Goal: Check status

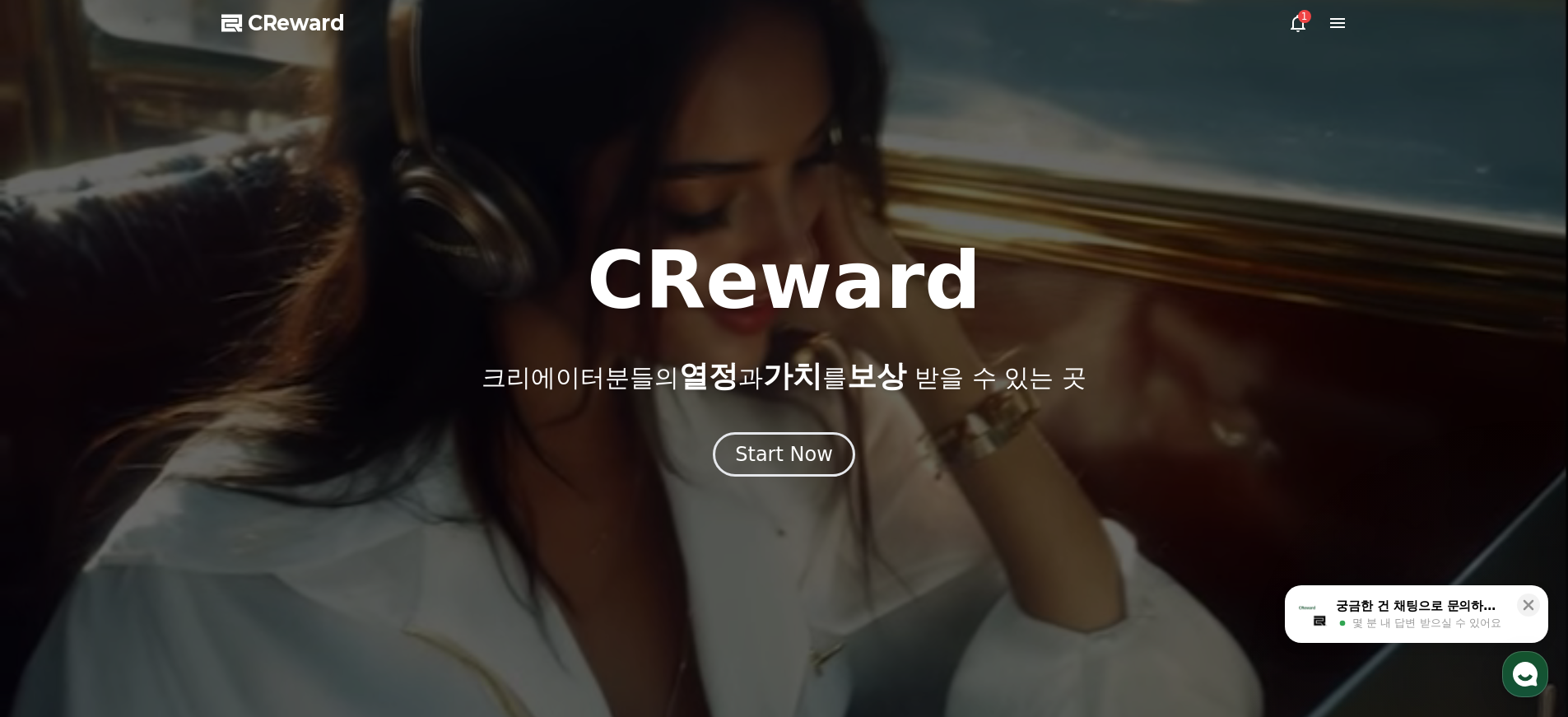
click at [1306, 23] on icon at bounding box center [1298, 23] width 20 height 20
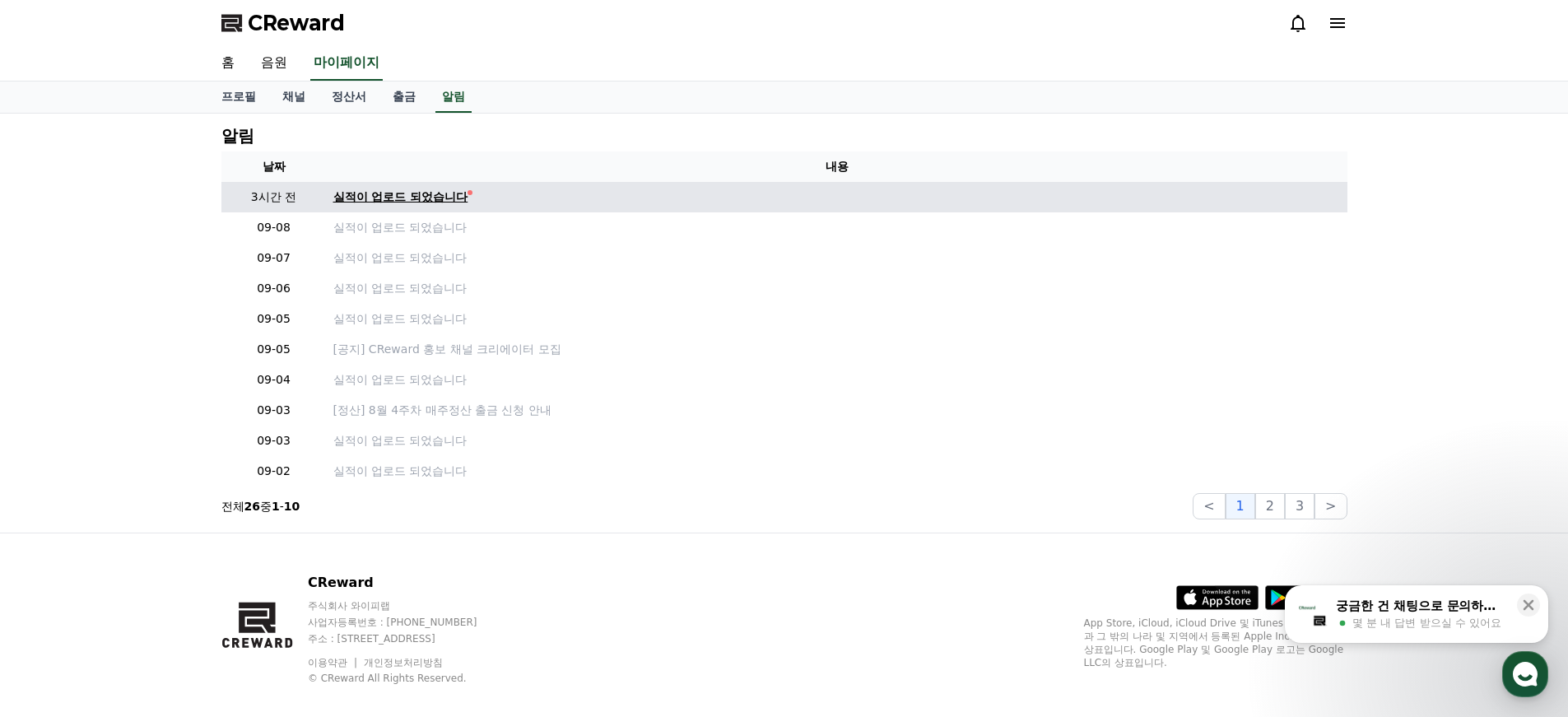
click at [407, 193] on div "실적이 업로드 되었습니다" at bounding box center [401, 197] width 135 height 17
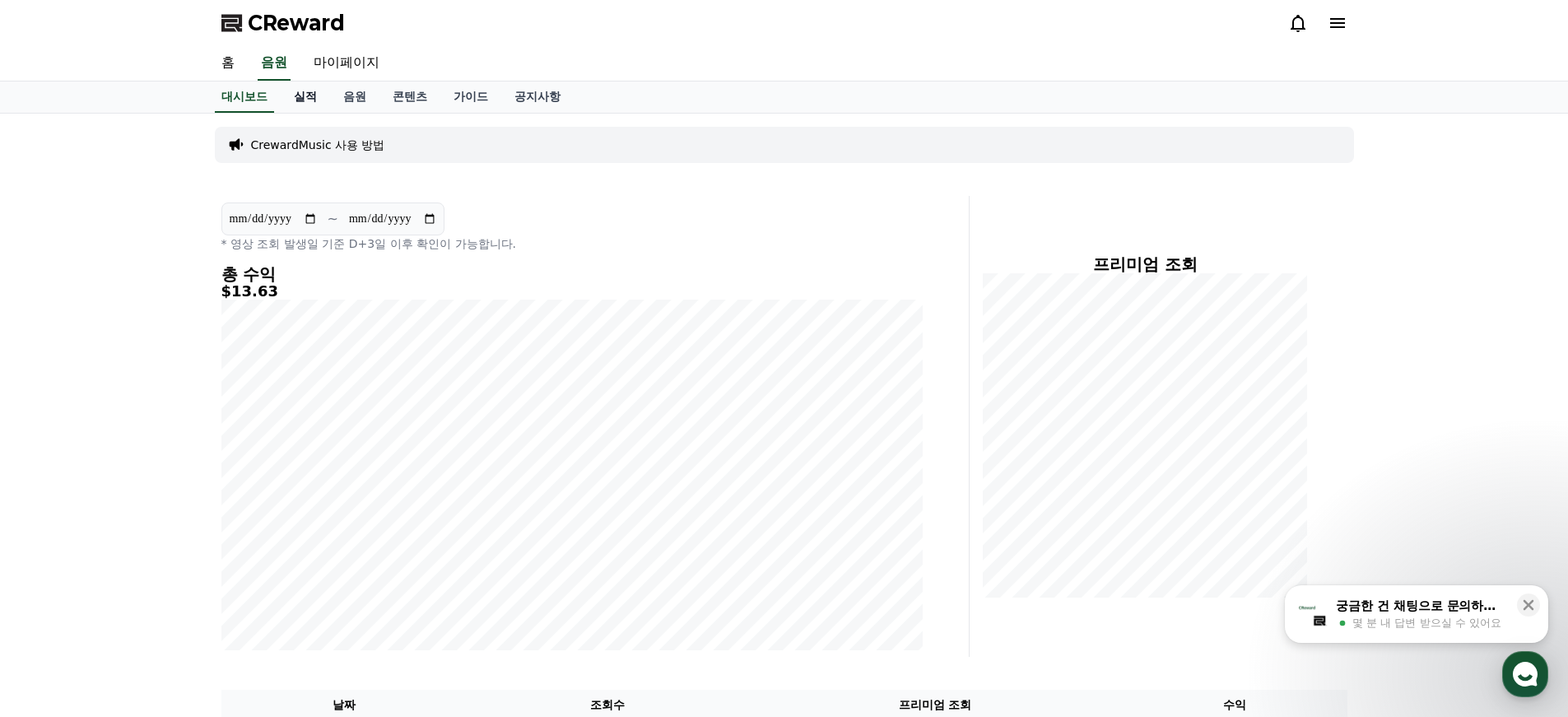
click at [299, 98] on link "실적" at bounding box center [305, 97] width 49 height 31
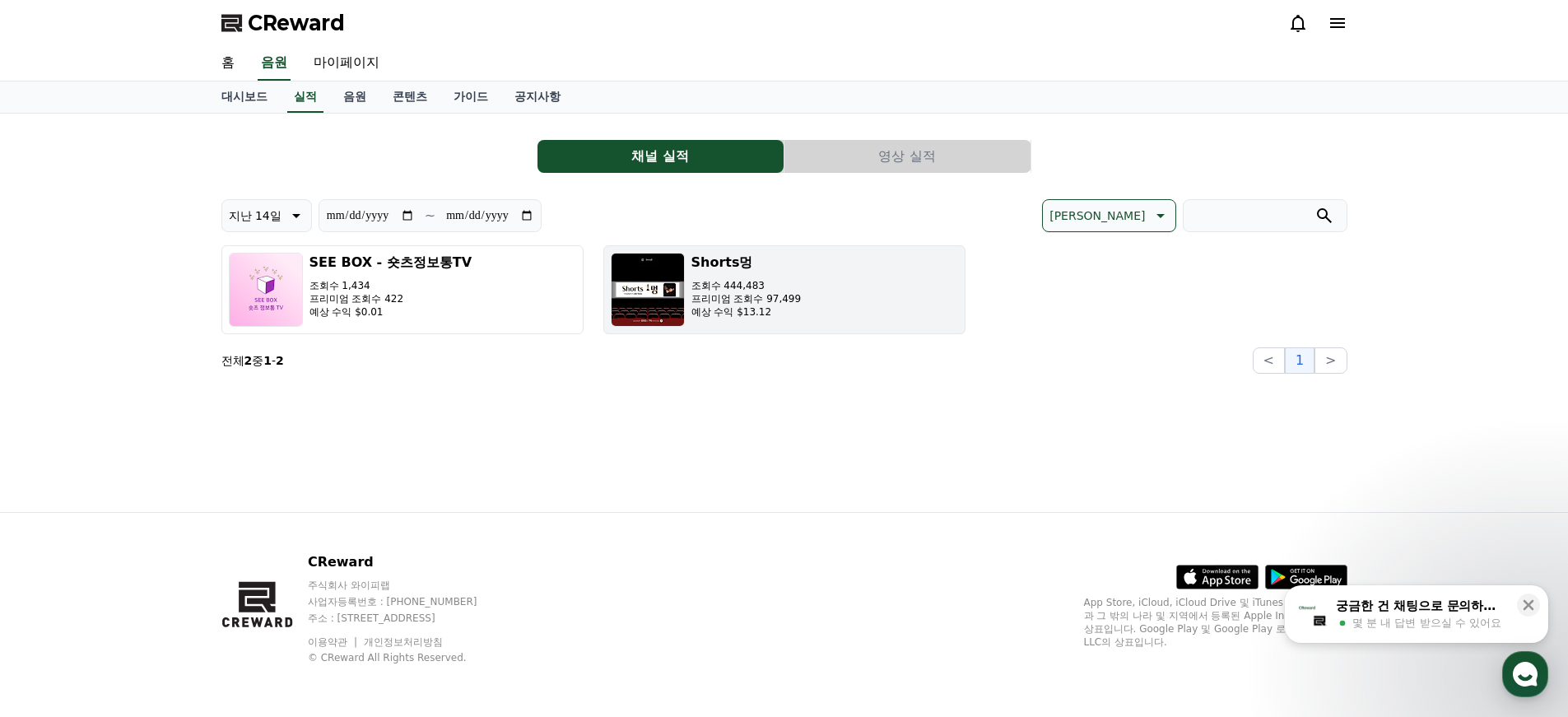
click at [652, 283] on img "button" at bounding box center [648, 290] width 74 height 74
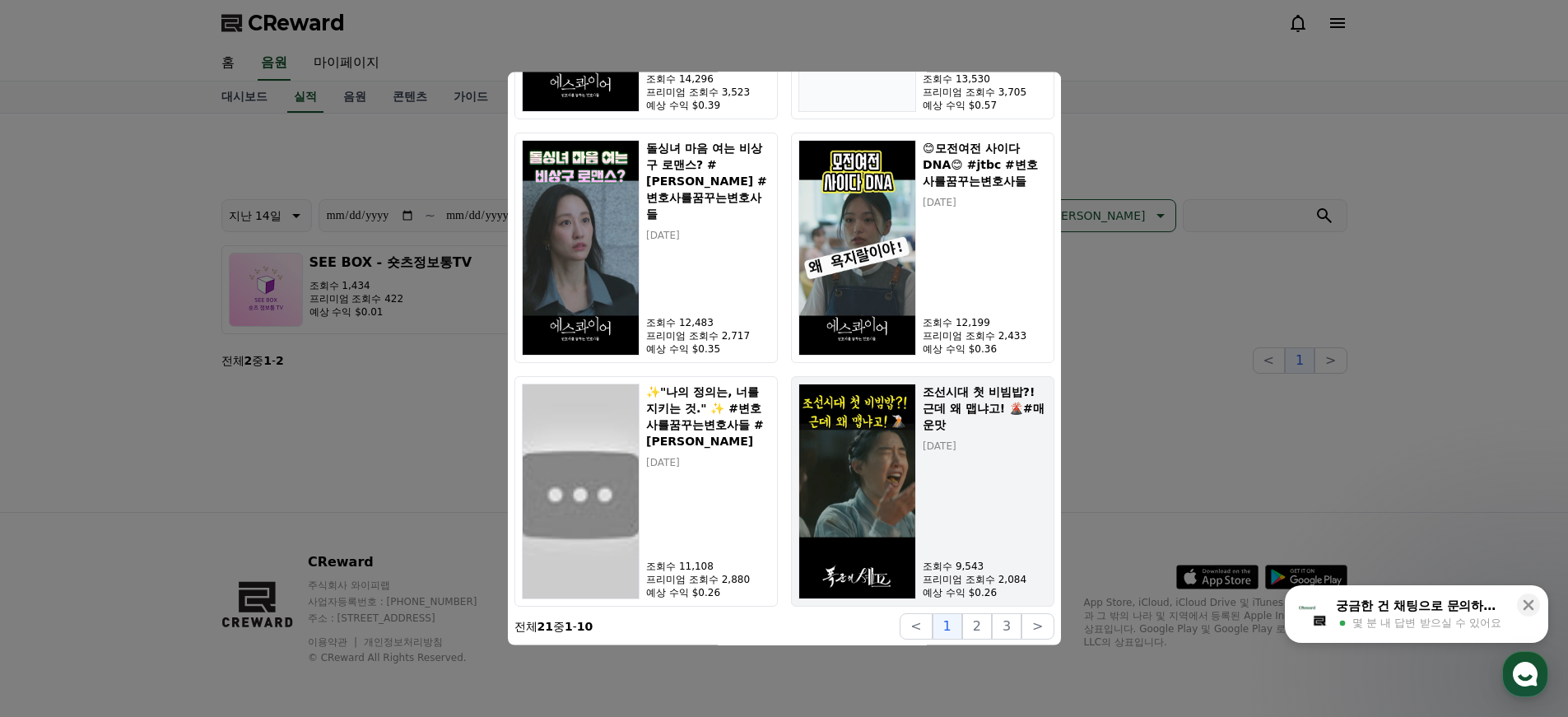
scroll to position [485, 0]
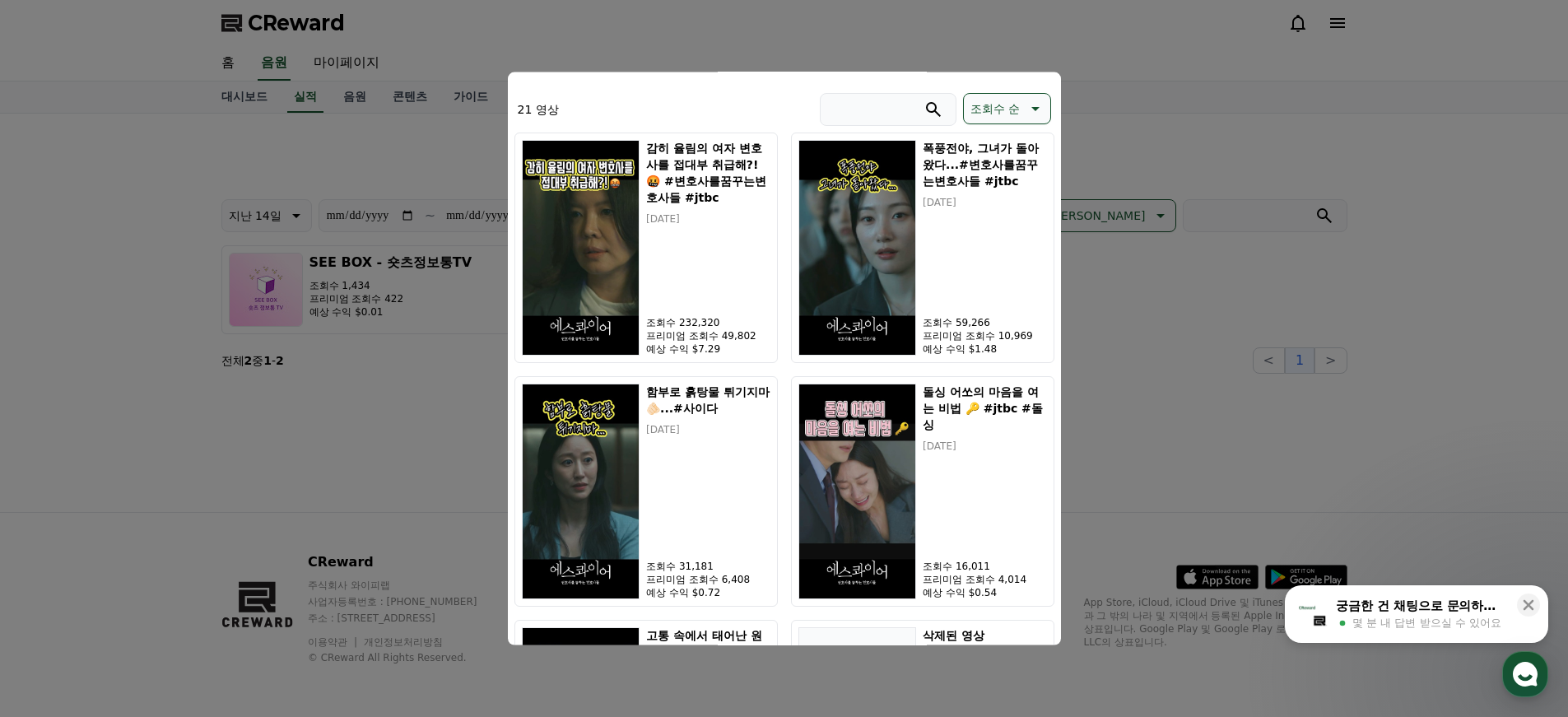
click at [1135, 355] on button "close modal" at bounding box center [784, 358] width 1568 height 717
